Goal: Task Accomplishment & Management: Manage account settings

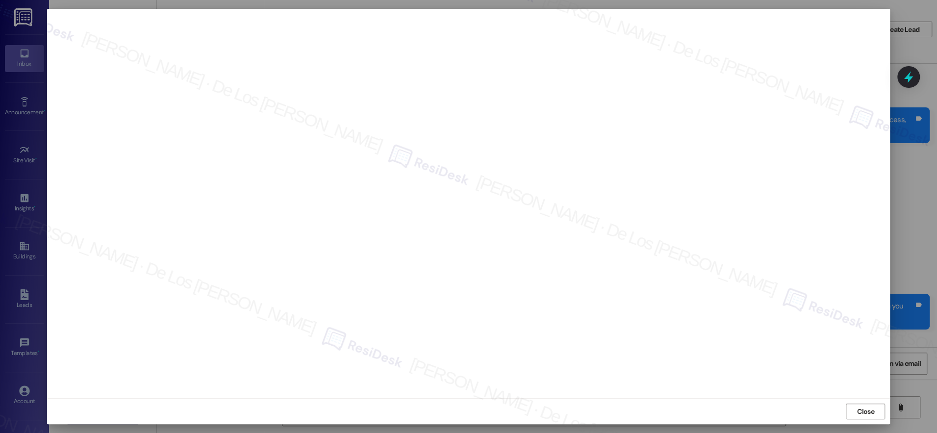
scroll to position [637, 0]
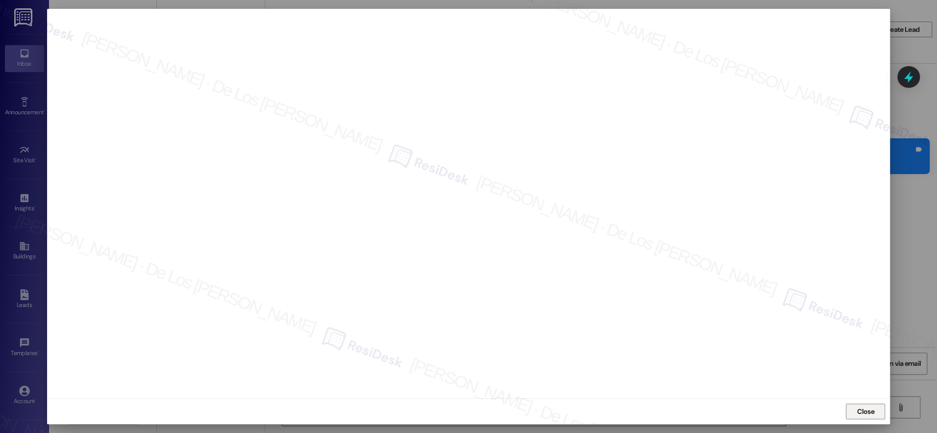
click at [868, 407] on span "Close" at bounding box center [865, 411] width 17 height 10
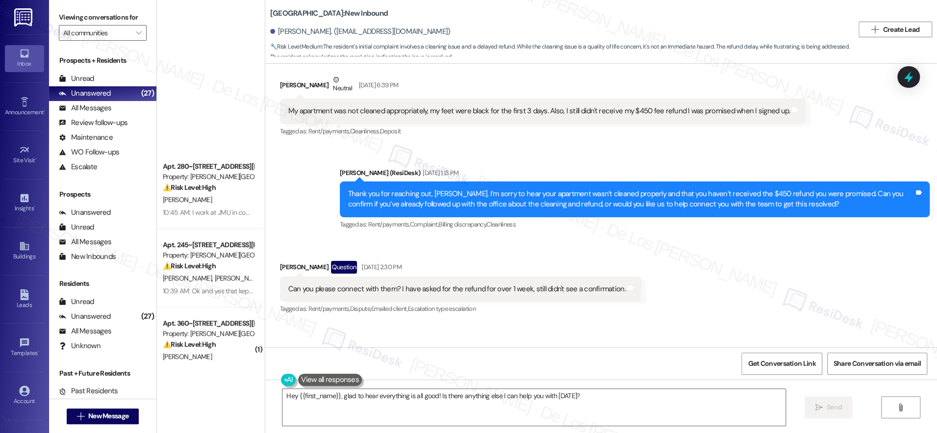
scroll to position [0, 0]
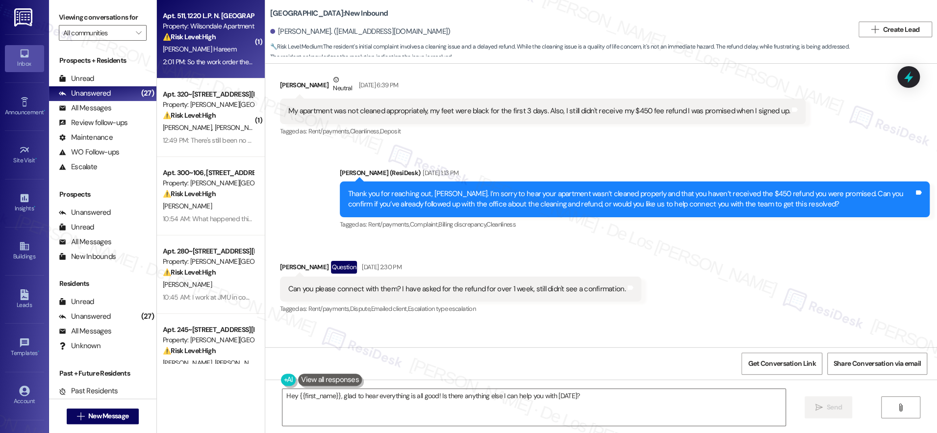
click at [193, 64] on div "2:01 PM: So the work order they didnt complete isn't in the system anymore for …" at bounding box center [573, 61] width 820 height 9
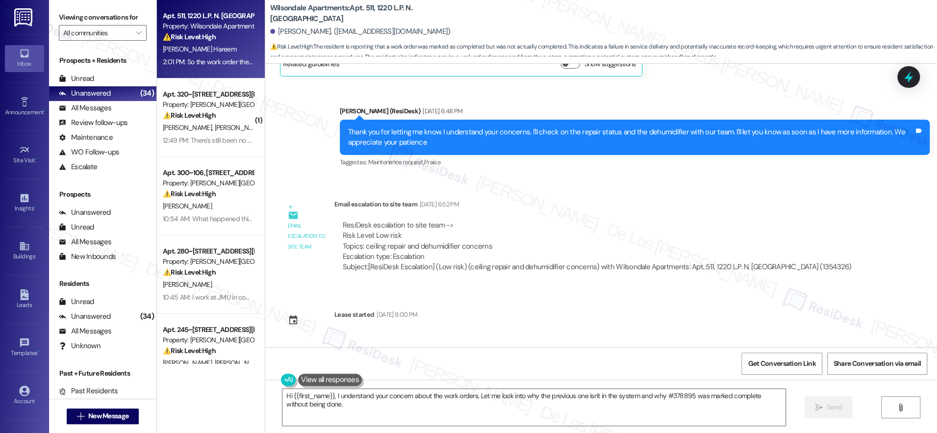
scroll to position [9843, 0]
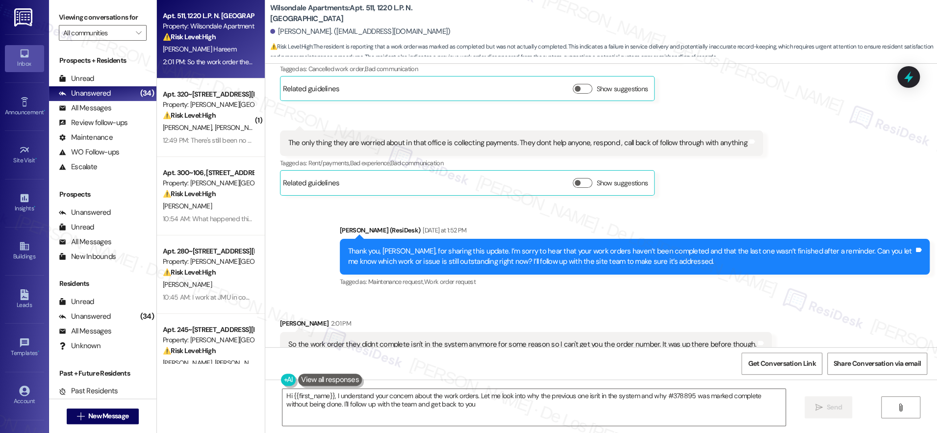
type textarea "Hi {{first_name}}, I understand your concern about the work orders. Let me look…"
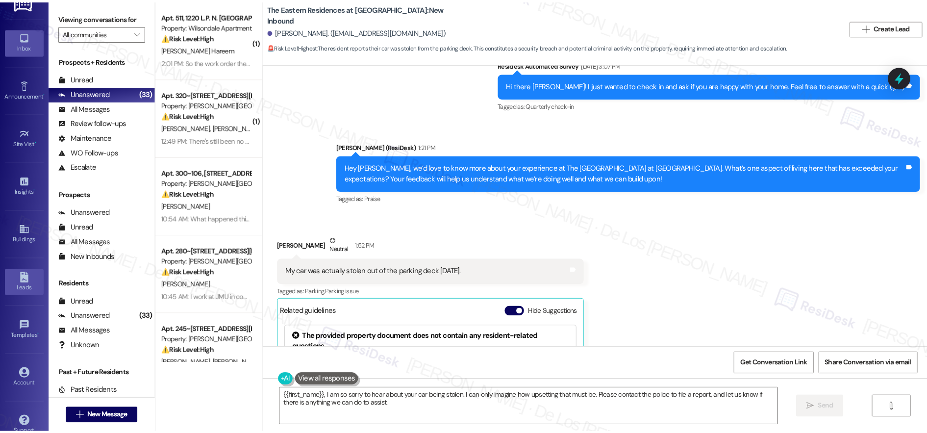
scroll to position [30, 0]
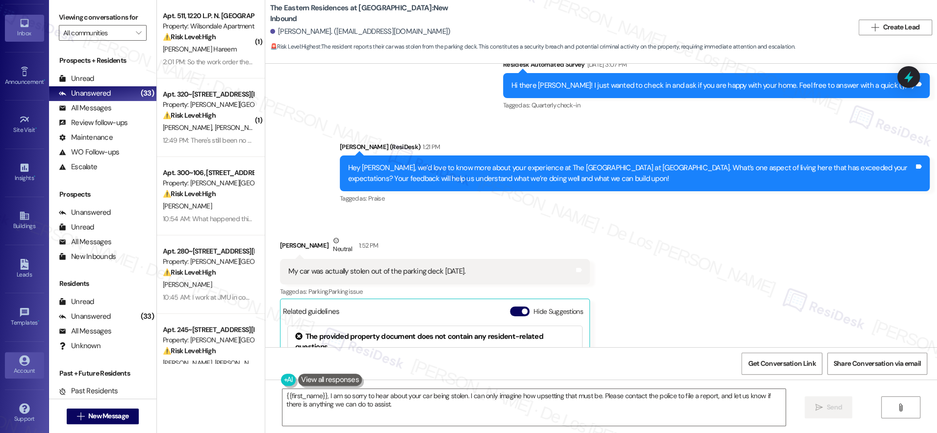
click at [19, 355] on icon at bounding box center [24, 360] width 11 height 11
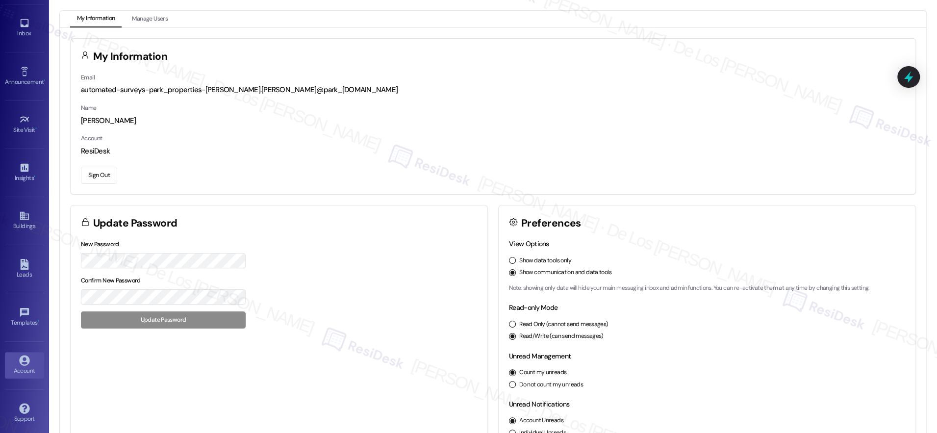
click at [101, 176] on button "Sign Out" at bounding box center [99, 175] width 36 height 17
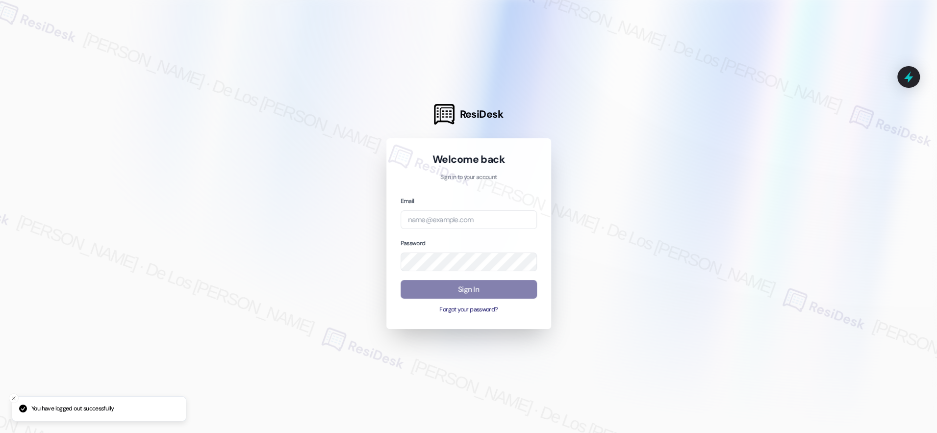
drag, startPoint x: 907, startPoint y: 92, endPoint x: 598, endPoint y: 163, distance: 317.3
click at [907, 92] on div at bounding box center [468, 216] width 937 height 433
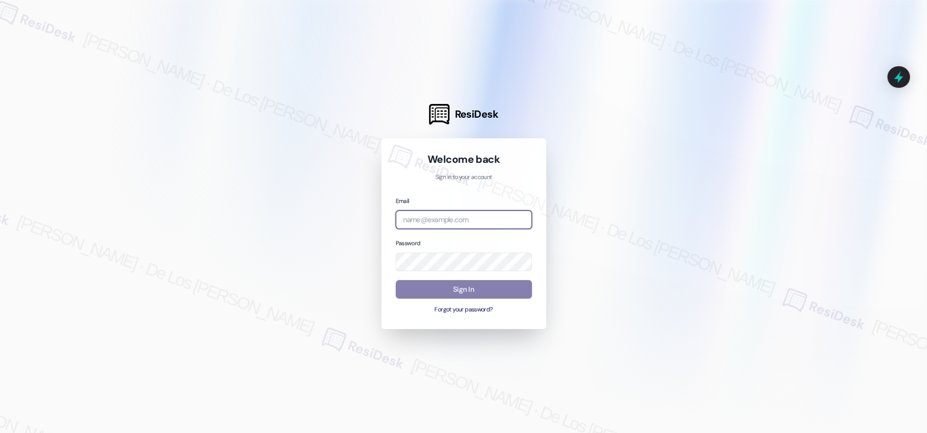
click at [446, 224] on input "email" at bounding box center [464, 219] width 136 height 19
paste input "automated-surveys-kane_realty-resen.six@kane_realty.com"
type input "automated-surveys-kane_realty-resen.six@kane_realty.com"
